Goal: Obtain resource: Download file/media

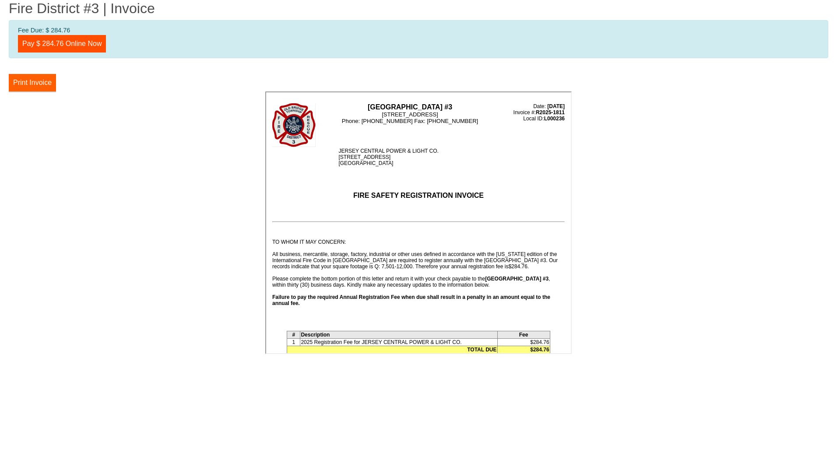
click at [24, 81] on button "Print Invoice" at bounding box center [32, 83] width 47 height 18
click at [42, 84] on button "Print Invoice" at bounding box center [32, 83] width 47 height 18
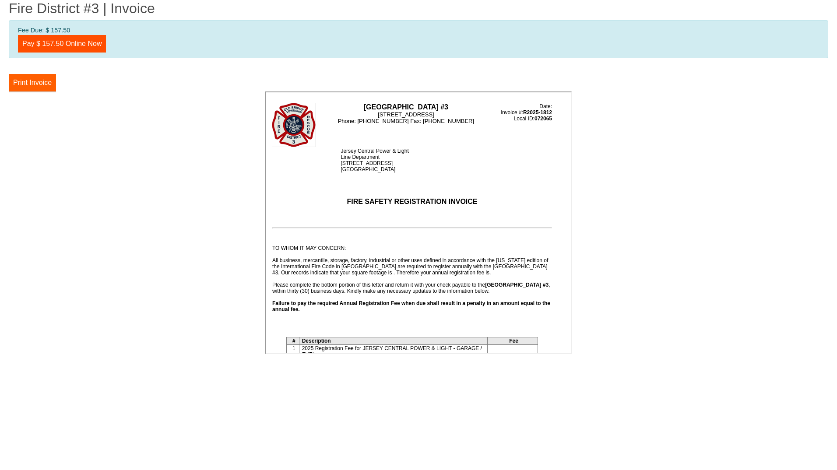
click at [29, 80] on button "Print Invoice" at bounding box center [32, 83] width 47 height 18
